Goal: Task Accomplishment & Management: Use online tool/utility

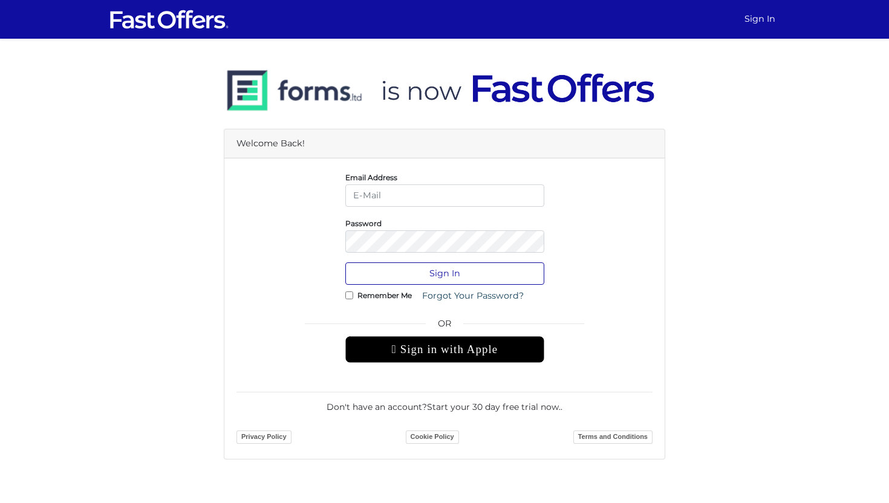
type input "[PERSON_NAME][EMAIL_ADDRESS][DOMAIN_NAME]"
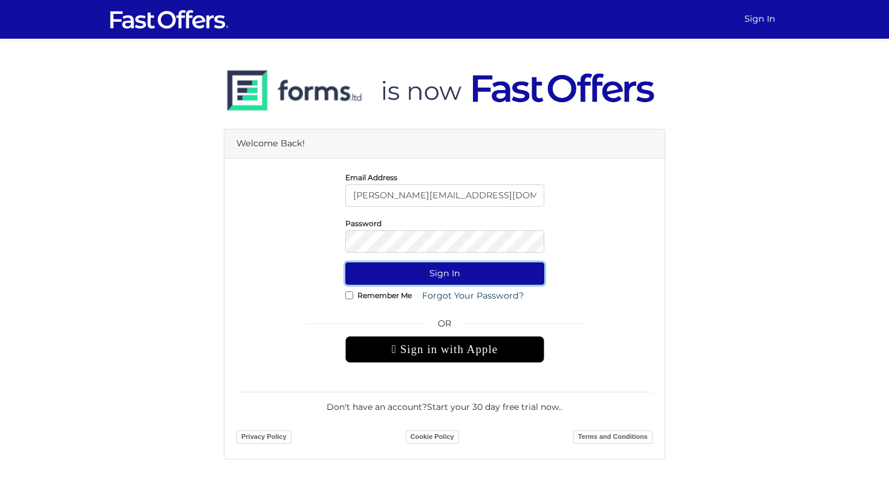
click at [414, 270] on button "Sign In" at bounding box center [444, 273] width 199 height 22
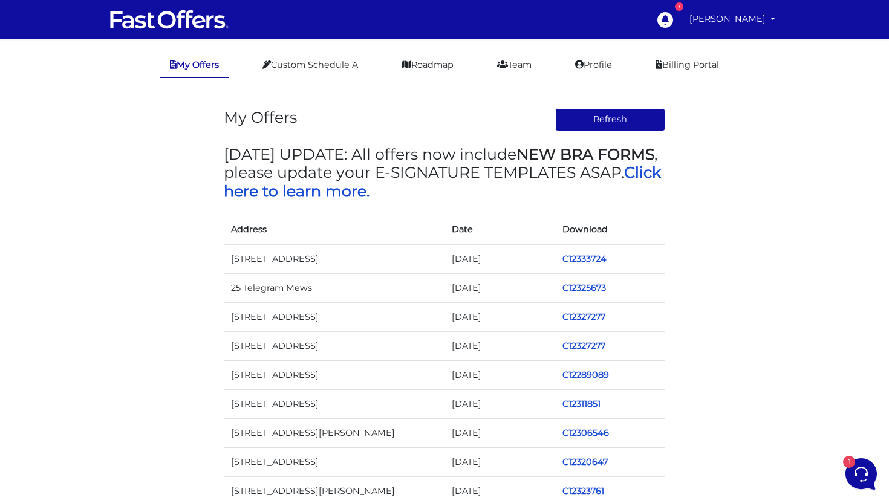
click at [581, 252] on td "C12333724" at bounding box center [610, 259] width 111 height 30
click at [581, 262] on link "C12333724" at bounding box center [584, 258] width 44 height 11
